Goal: Information Seeking & Learning: Learn about a topic

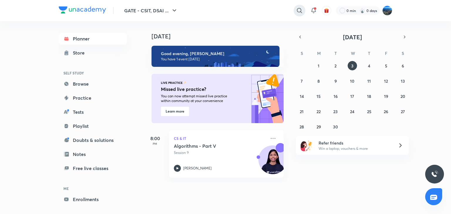
click at [301, 8] on icon at bounding box center [299, 10] width 7 height 7
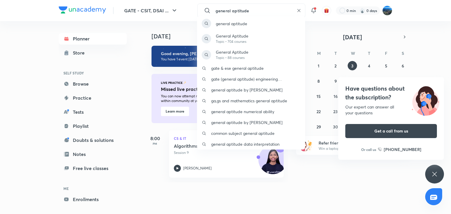
type input "general aptitude"
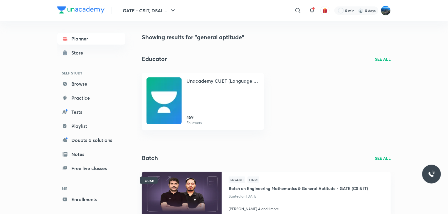
click at [378, 57] on p "SEE ALL" at bounding box center [383, 59] width 16 height 6
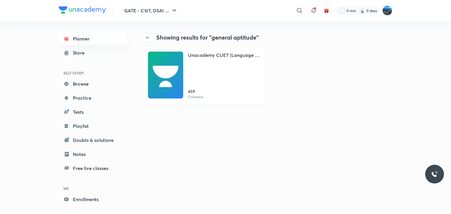
click at [189, 77] on div "Unacademy CUET (Language & General Test) 459 Followers" at bounding box center [224, 76] width 73 height 48
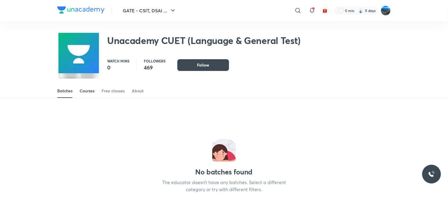
click at [80, 96] on link "Courses" at bounding box center [87, 91] width 15 height 14
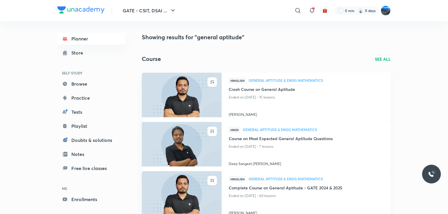
click at [384, 59] on p "SEE ALL" at bounding box center [383, 59] width 16 height 6
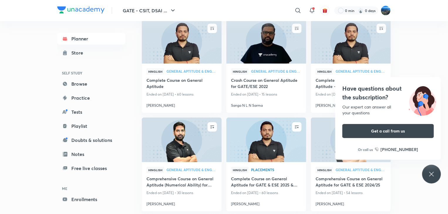
scroll to position [123, 0]
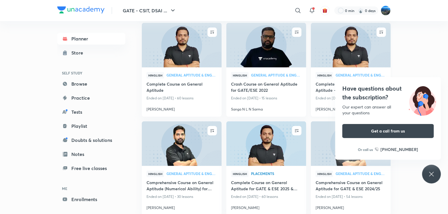
click at [354, 41] on img at bounding box center [350, 45] width 81 height 46
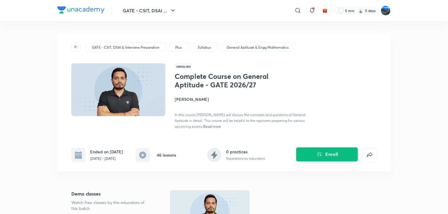
click at [317, 158] on icon "Enroll" at bounding box center [319, 154] width 7 height 7
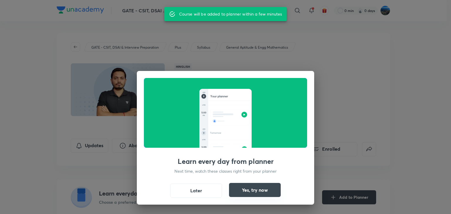
click at [241, 190] on button "Yes, try now" at bounding box center [255, 190] width 52 height 14
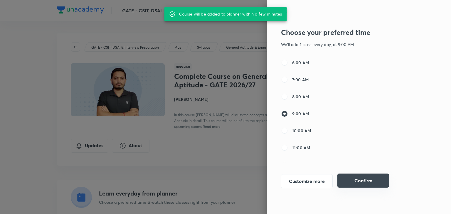
click at [361, 178] on button "Confirm" at bounding box center [363, 181] width 52 height 14
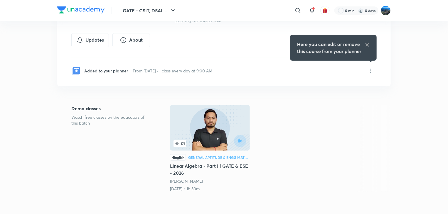
scroll to position [117, 0]
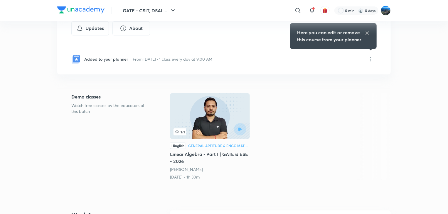
click at [214, 117] on img at bounding box center [210, 116] width 80 height 46
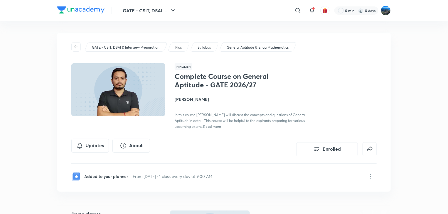
click at [115, 88] on img at bounding box center [118, 90] width 96 height 54
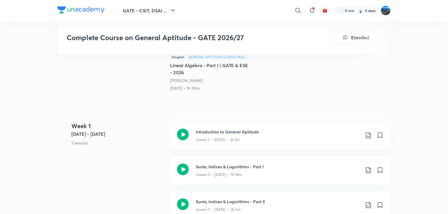
scroll to position [196, 0]
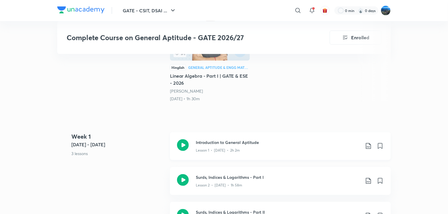
click at [261, 141] on h3 "Introduction to General Aptitude" at bounding box center [278, 142] width 164 height 6
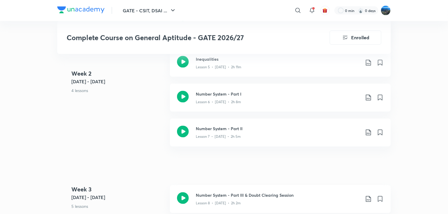
scroll to position [427, 0]
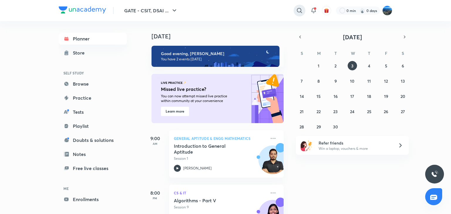
click at [297, 9] on icon at bounding box center [299, 10] width 7 height 7
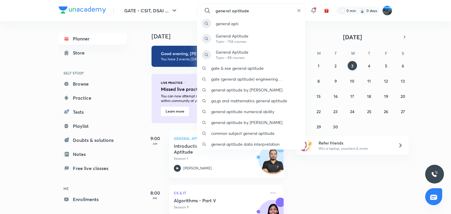
type input "general aptitude"
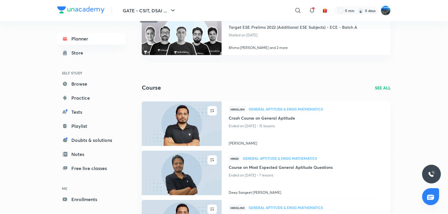
scroll to position [64, 0]
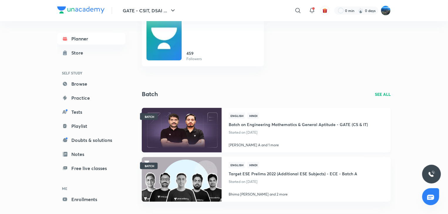
click at [198, 135] on img at bounding box center [181, 130] width 81 height 46
